Goal: Check status: Check status

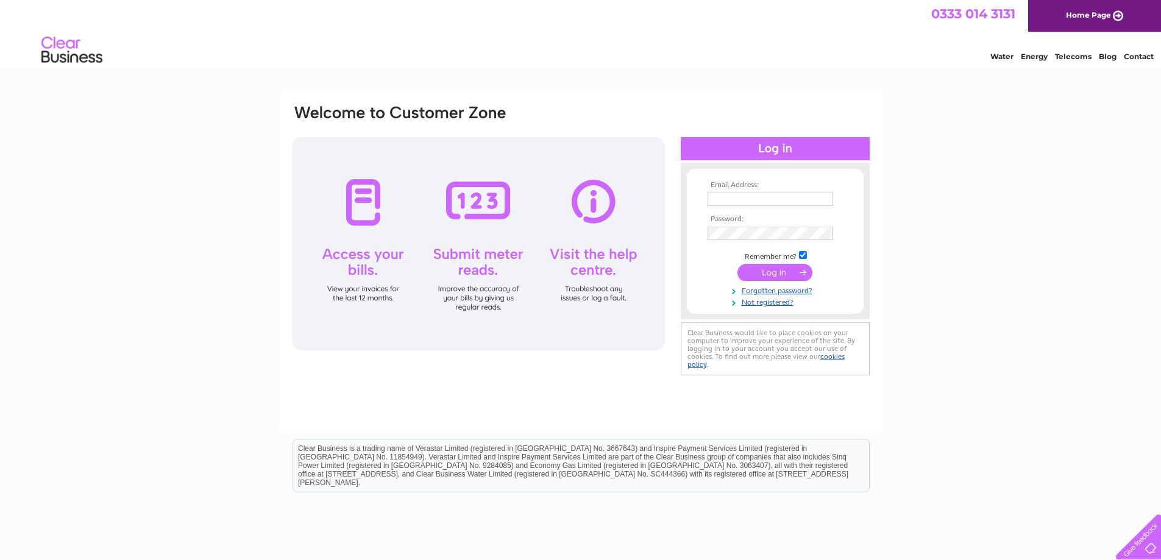
type input "Lifeskill.chockley@hotmail.com"
click at [774, 273] on input "submit" at bounding box center [775, 272] width 75 height 17
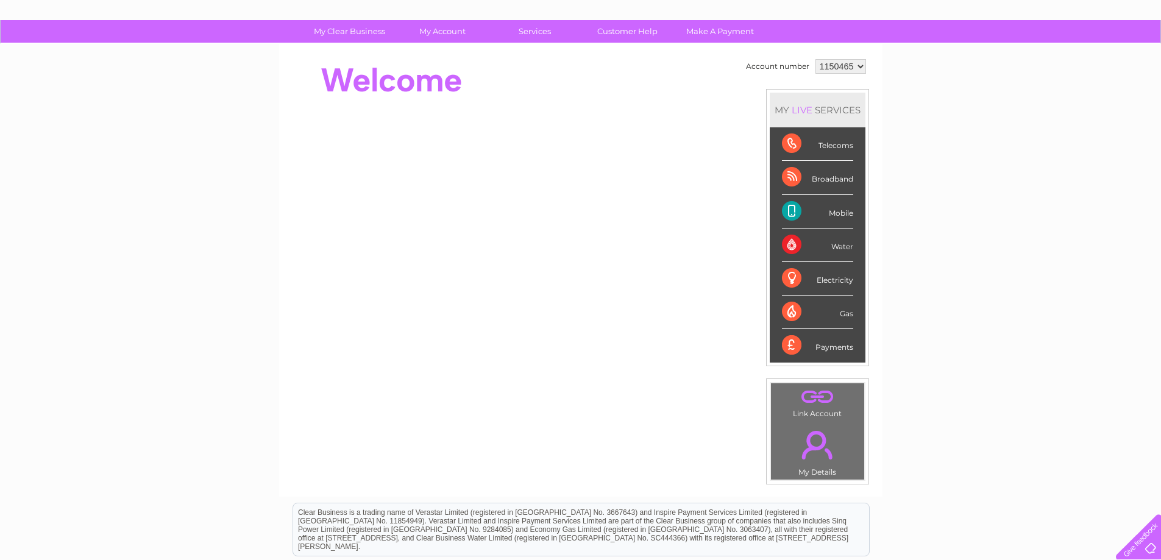
scroll to position [61, 0]
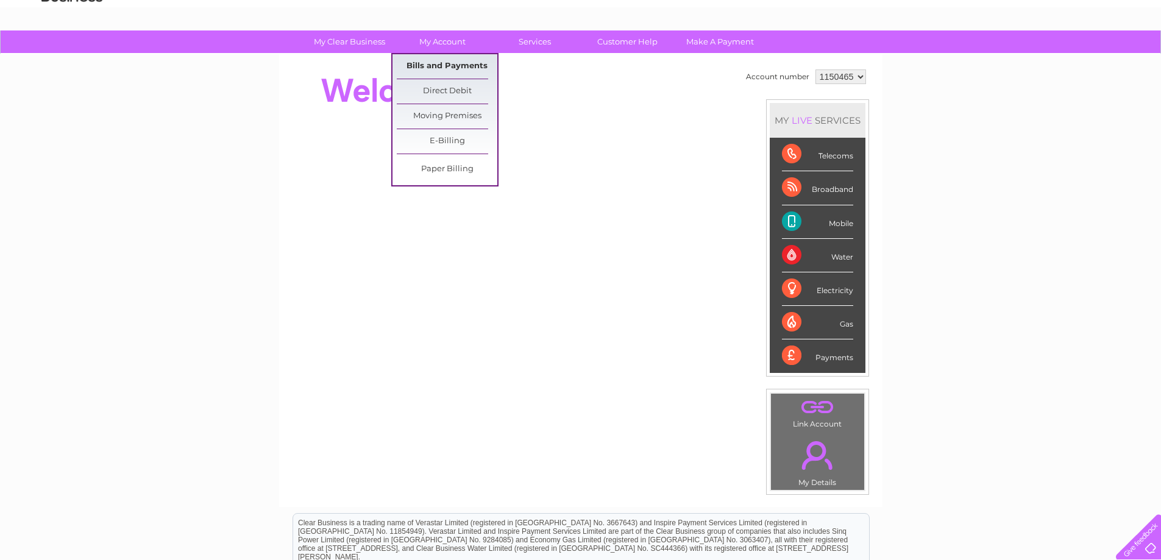
click at [449, 60] on link "Bills and Payments" at bounding box center [447, 66] width 101 height 24
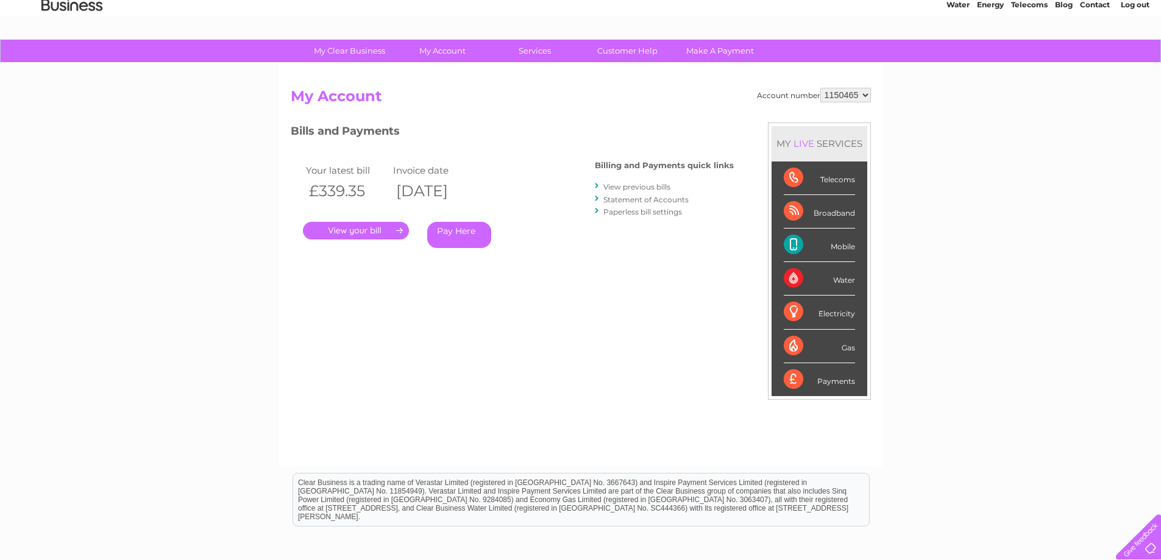
scroll to position [122, 0]
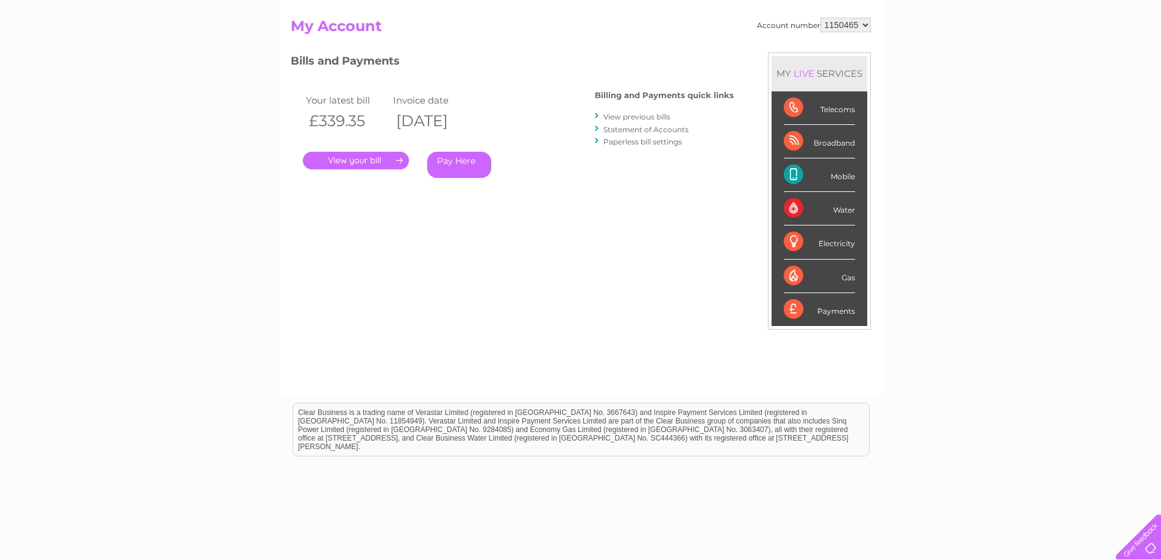
click at [366, 163] on link "." at bounding box center [356, 161] width 106 height 18
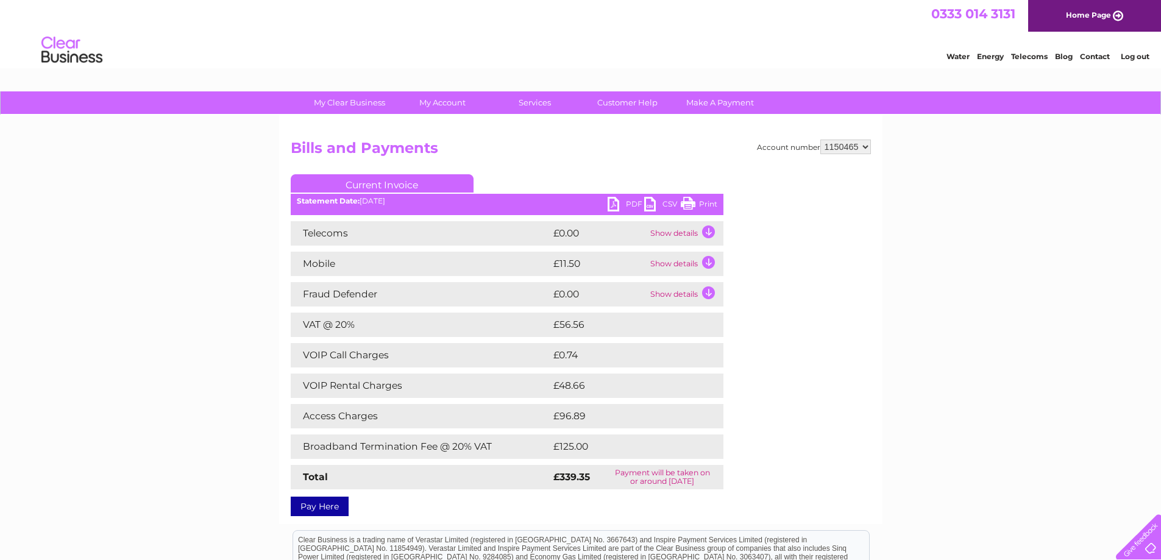
click at [712, 264] on td "Show details" at bounding box center [685, 264] width 76 height 24
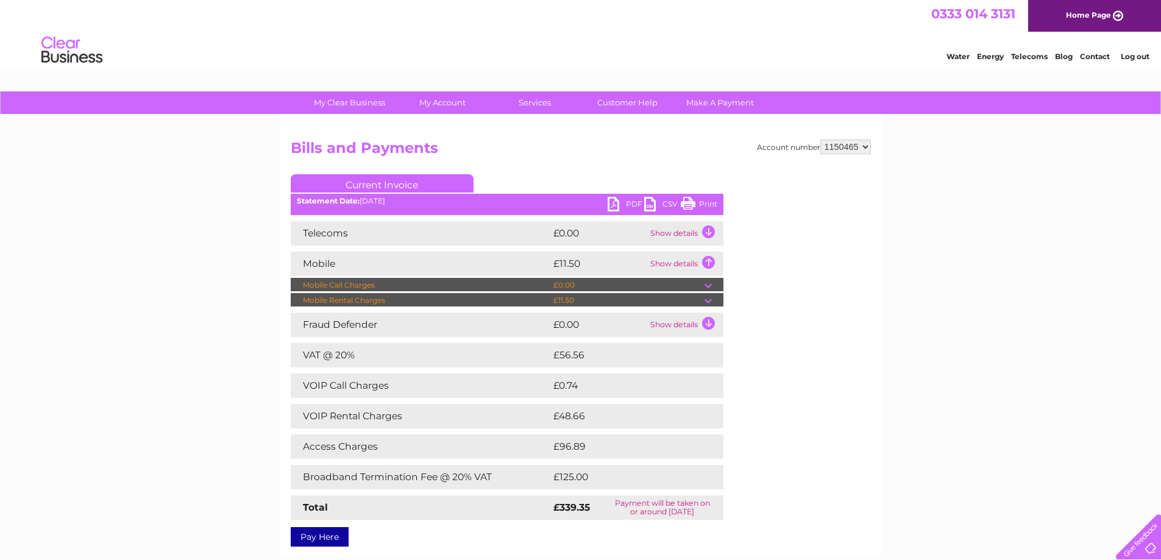
click at [712, 264] on td "Show details" at bounding box center [685, 264] width 76 height 24
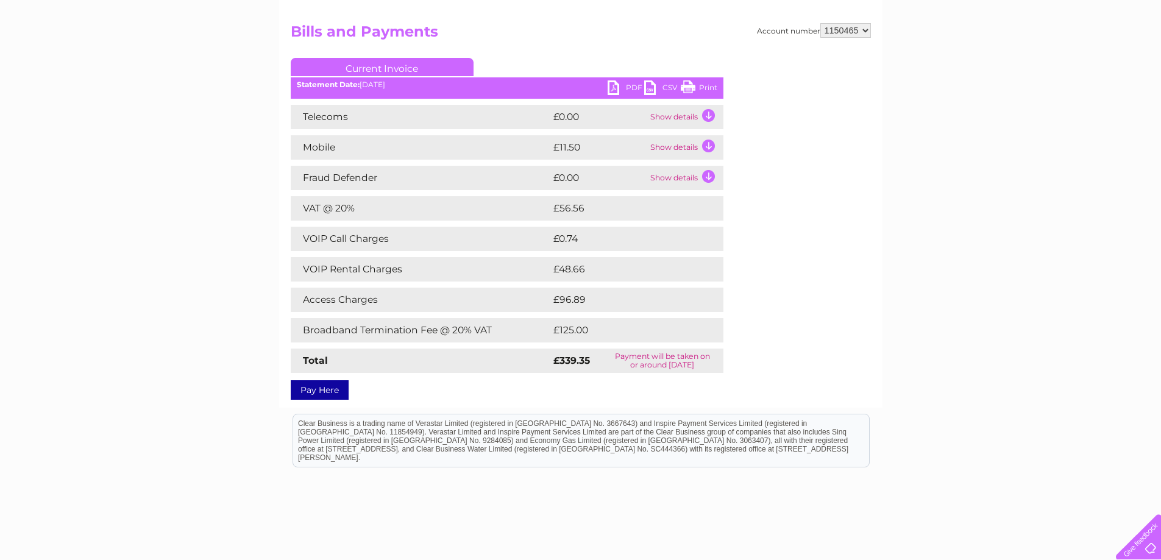
scroll to position [122, 0]
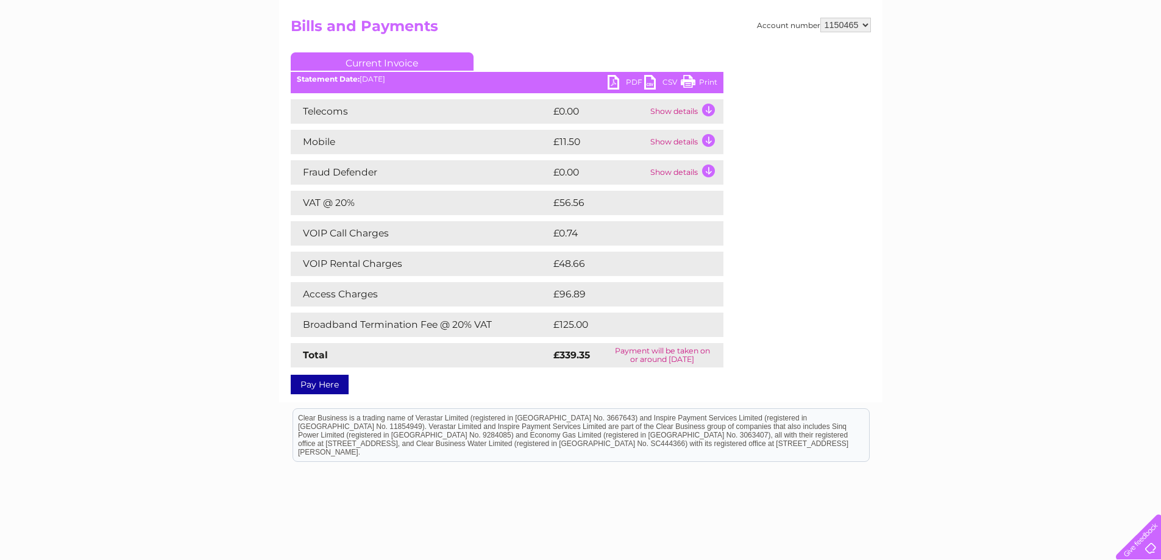
click at [707, 171] on td "Show details" at bounding box center [685, 172] width 76 height 24
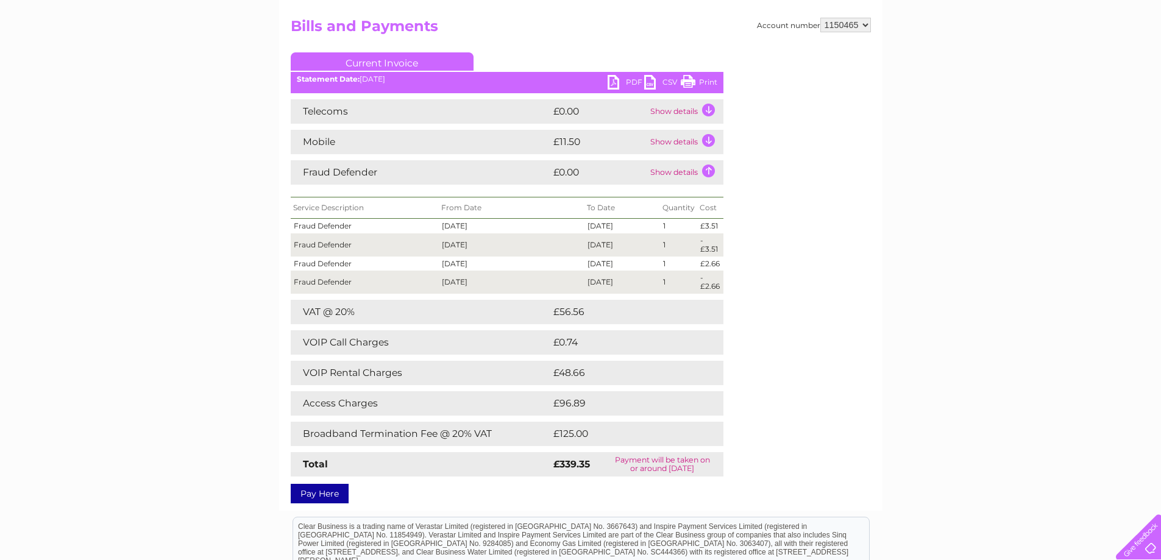
click at [709, 141] on td "Show details" at bounding box center [685, 142] width 76 height 24
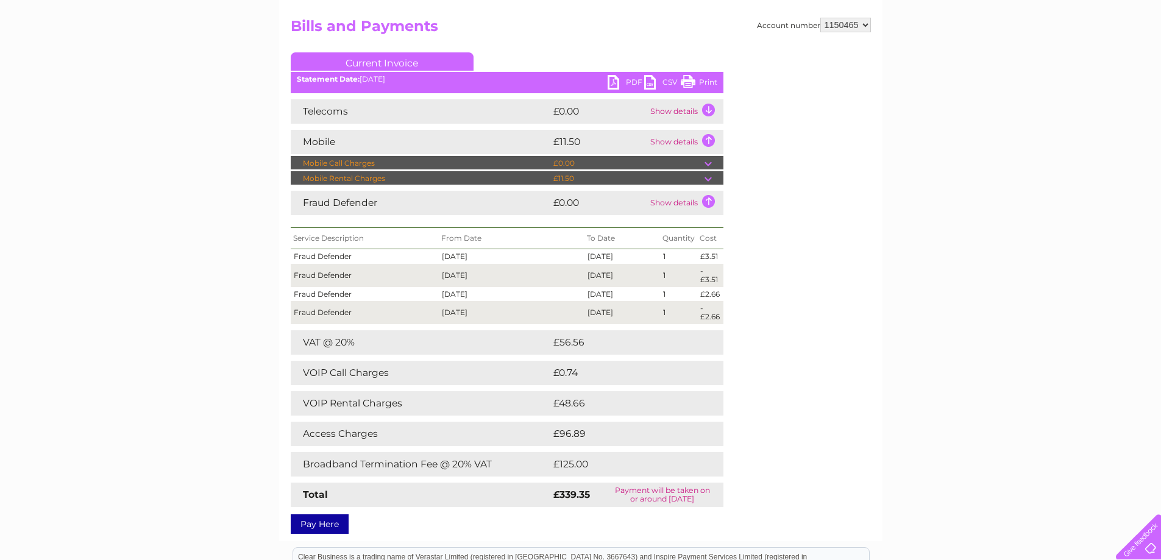
click at [713, 113] on td "Show details" at bounding box center [685, 111] width 76 height 24
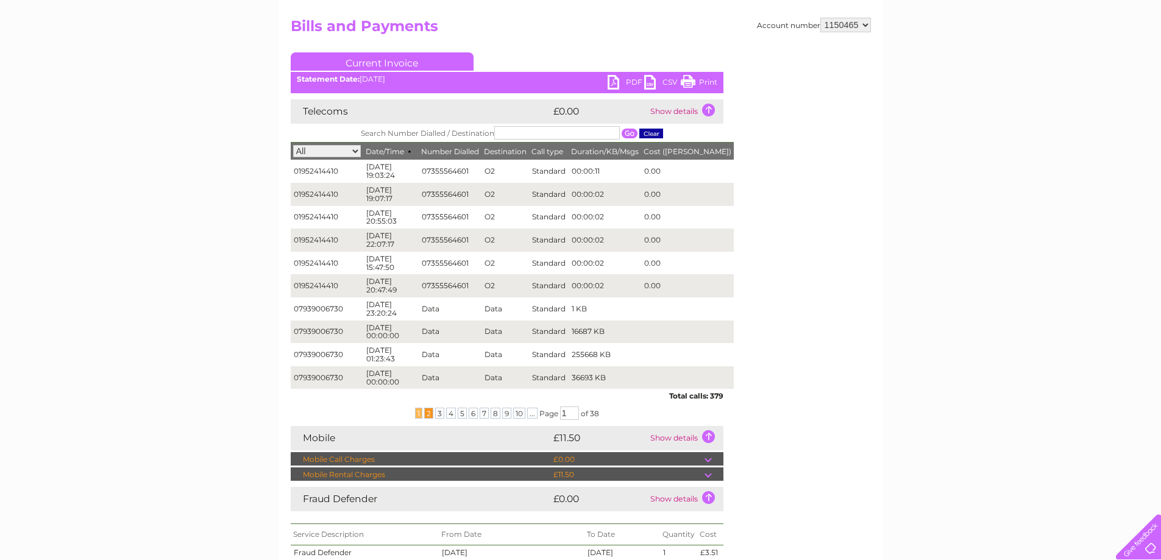
click at [428, 410] on span "2" at bounding box center [428, 413] width 9 height 11
click at [436, 413] on span "3" at bounding box center [439, 413] width 9 height 11
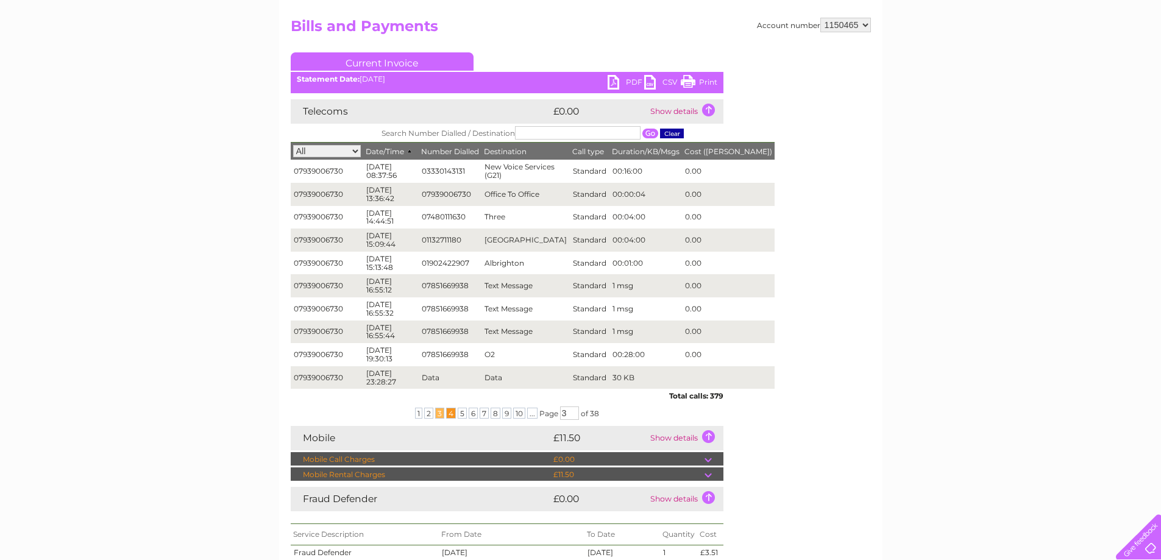
click at [454, 412] on span "4" at bounding box center [451, 413] width 10 height 11
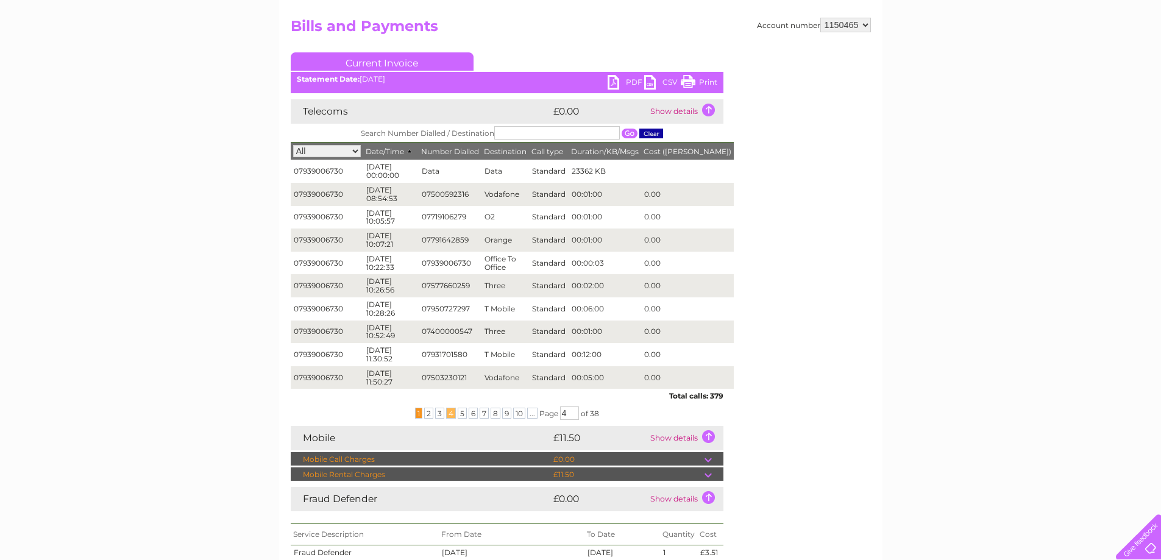
click at [415, 412] on span "1" at bounding box center [418, 413] width 7 height 11
